Goal: Check status: Check status

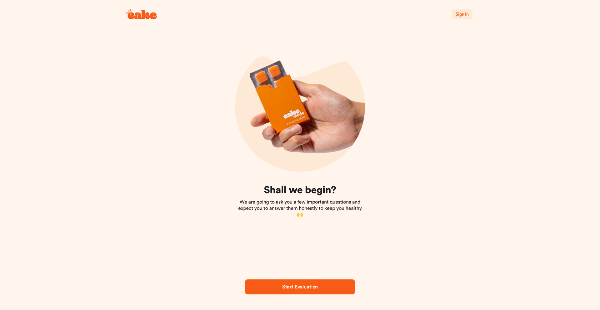
click at [467, 13] on span "Sign In" at bounding box center [461, 14] width 13 height 4
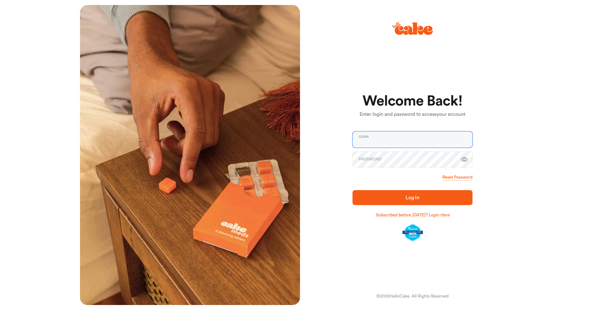
type input "**********"
click at [410, 204] on button "Log In" at bounding box center [412, 197] width 120 height 15
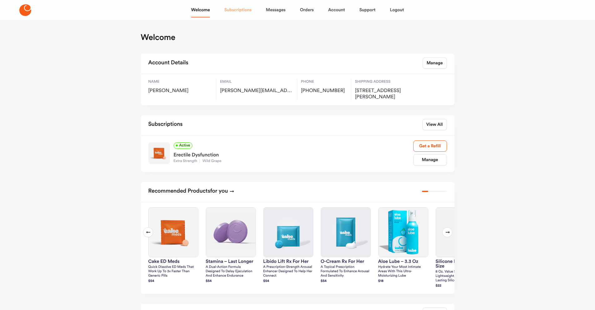
click at [235, 11] on link "Subscriptions" at bounding box center [237, 9] width 27 height 15
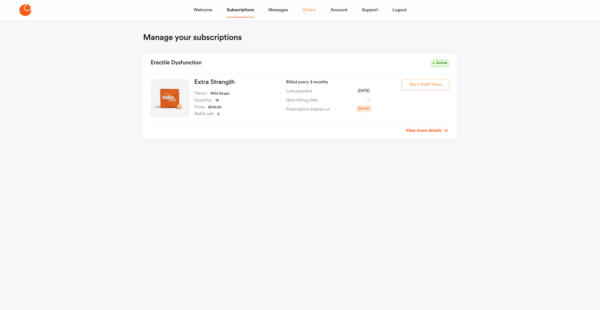
click at [314, 12] on link "Orders" at bounding box center [309, 9] width 14 height 15
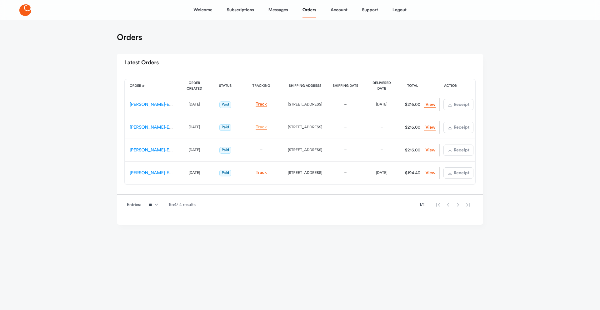
click at [264, 127] on link "Track" at bounding box center [260, 127] width 11 height 5
click at [262, 103] on link "Track" at bounding box center [260, 104] width 11 height 5
click at [260, 127] on link "Track" at bounding box center [260, 127] width 11 height 5
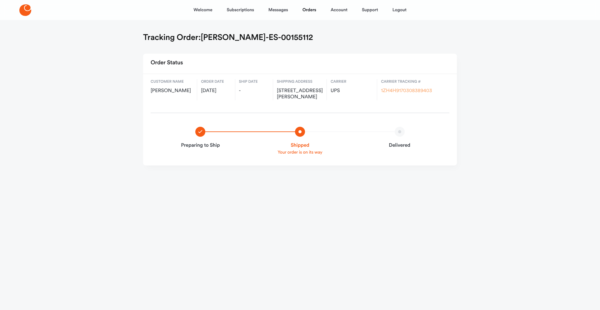
click at [391, 90] on link "1ZH4H9170308389403" at bounding box center [406, 90] width 51 height 5
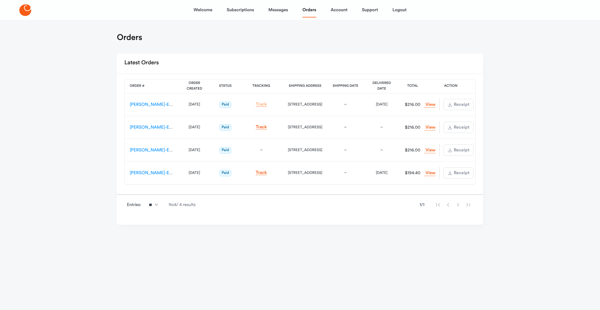
click at [260, 104] on link "Track" at bounding box center [260, 104] width 11 height 5
